Goal: Obtain resource: Obtain resource

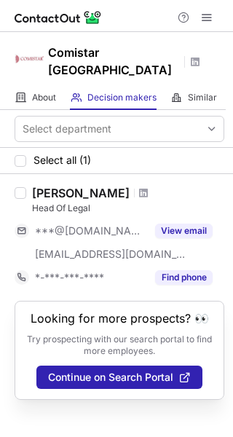
click at [100, 346] on div "Looking for more prospects? 👀 Try prospecting with our search portal to find mo…" at bounding box center [120, 350] width 210 height 99
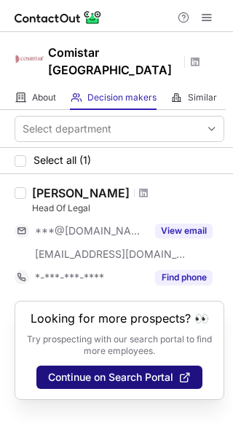
click at [100, 371] on span "Continue on Search Portal" at bounding box center [110, 377] width 125 height 12
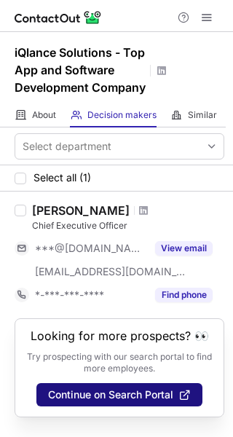
click at [126, 404] on button "Continue on Search Portal" at bounding box center [119, 394] width 166 height 23
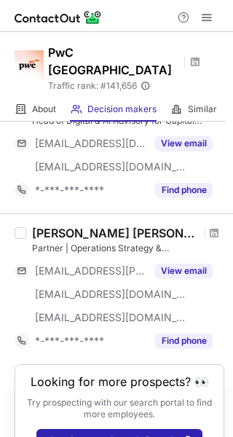
scroll to position [1183, 0]
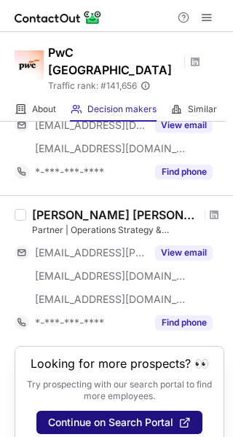
click at [129, 410] on button "Continue on Search Portal" at bounding box center [119, 421] width 166 height 23
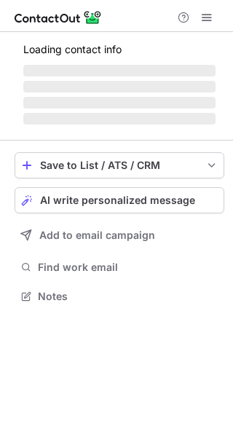
scroll to position [294, 233]
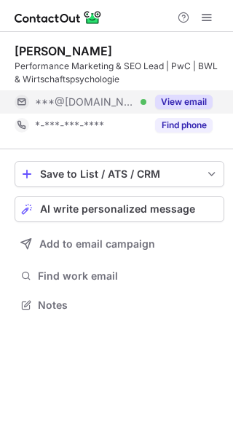
drag, startPoint x: 194, startPoint y: 95, endPoint x: 210, endPoint y: 104, distance: 18.9
click at [196, 95] on button "View email" at bounding box center [183, 102] width 57 height 15
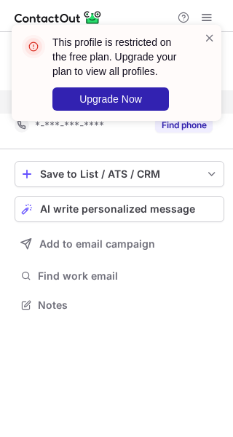
click at [209, 101] on div "This profile is restricted on the free plan. Upgrade your plan to view all prof…" at bounding box center [116, 78] width 233 height 137
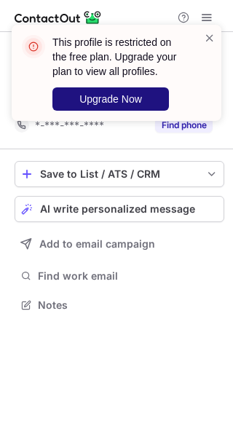
click at [141, 103] on span "Upgrade Now" at bounding box center [110, 99] width 63 height 12
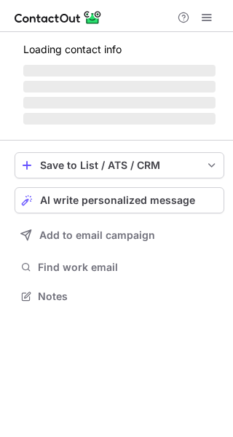
scroll to position [294, 233]
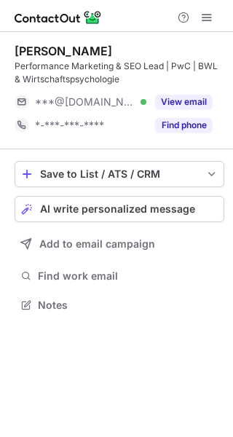
click at [202, 95] on button "View email" at bounding box center [183, 102] width 57 height 15
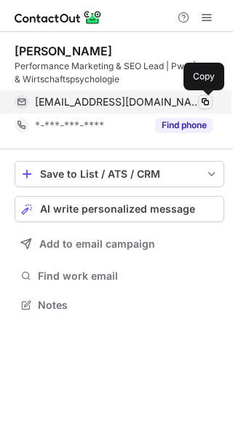
click at [205, 98] on span at bounding box center [205, 102] width 12 height 12
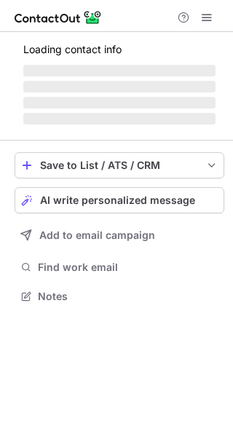
scroll to position [294, 233]
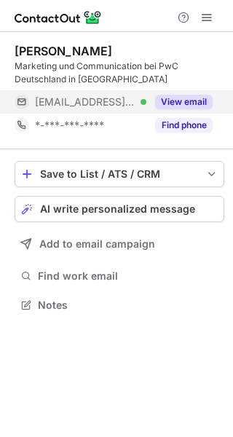
click at [184, 102] on button "View email" at bounding box center [183, 102] width 57 height 15
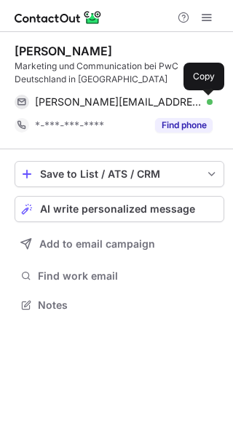
click at [199, 100] on span at bounding box center [205, 102] width 12 height 12
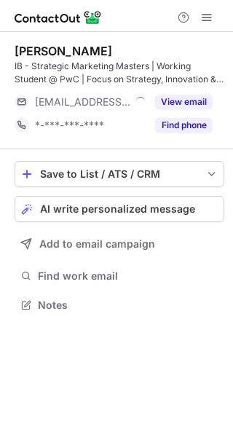
scroll to position [294, 233]
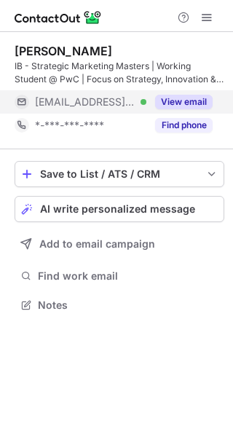
click at [199, 104] on button "View email" at bounding box center [183, 102] width 57 height 15
click at [210, 103] on div "[EMAIL_ADDRESS][DOMAIN_NAME]" at bounding box center [124, 101] width 178 height 13
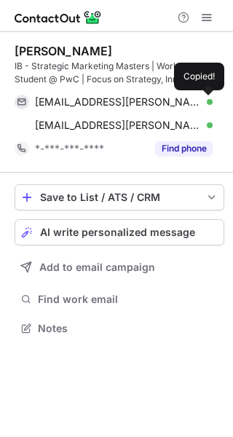
click at [210, 103] on span at bounding box center [205, 102] width 12 height 12
click at [210, 101] on span at bounding box center [205, 102] width 12 height 12
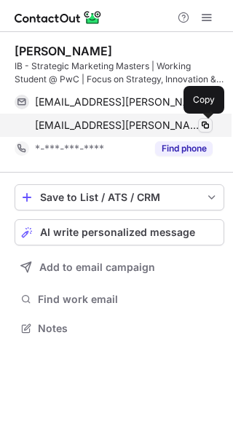
click at [199, 119] on button at bounding box center [205, 125] width 15 height 15
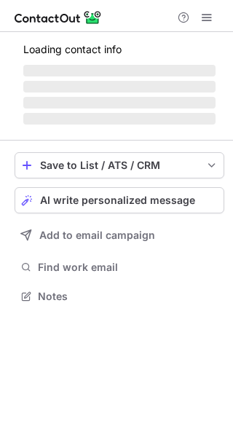
scroll to position [281, 233]
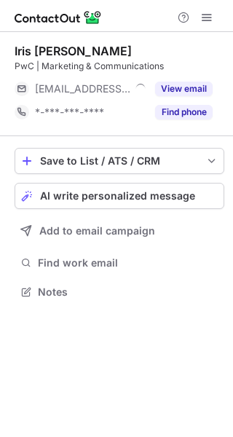
click at [199, 98] on div "View email" at bounding box center [179, 88] width 66 height 23
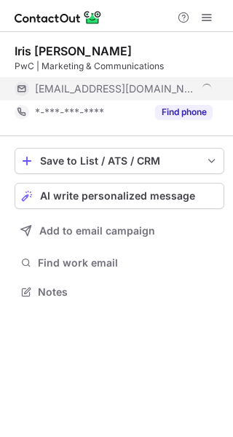
scroll to position [304, 233]
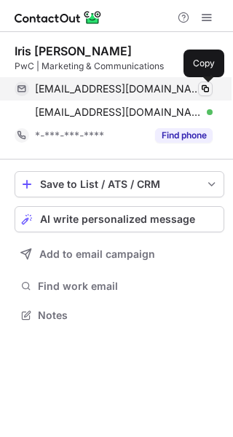
click at [202, 86] on span at bounding box center [205, 89] width 12 height 12
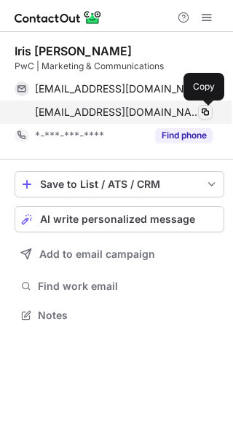
click at [208, 111] on span at bounding box center [205, 112] width 12 height 12
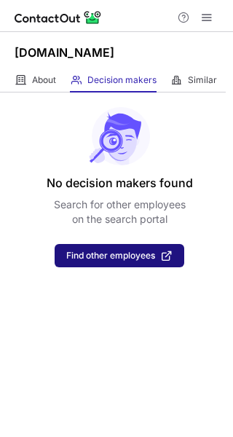
click at [146, 253] on span "Find other employees" at bounding box center [110, 255] width 89 height 10
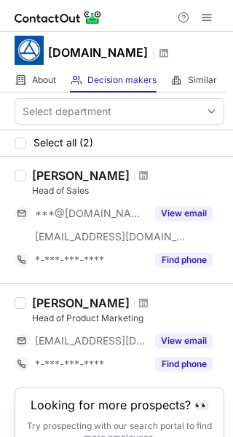
scroll to position [60, 0]
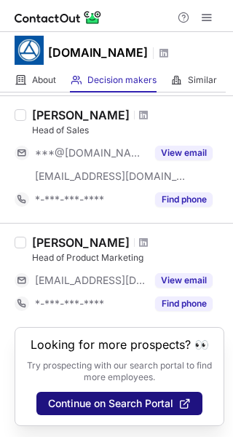
click at [121, 405] on span "Continue on Search Portal" at bounding box center [110, 403] width 125 height 12
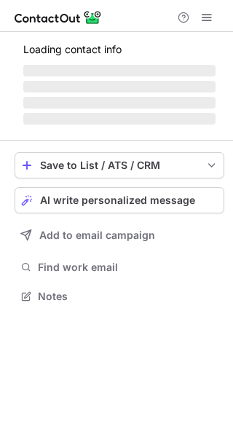
scroll to position [7, 7]
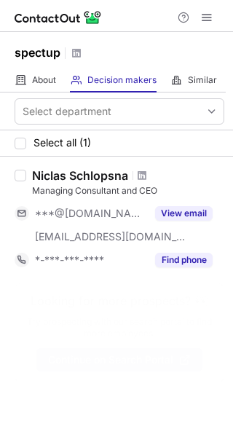
click at [127, 354] on span "Continue on Search Portal" at bounding box center [110, 360] width 125 height 12
